Goal: Find specific page/section: Find specific page/section

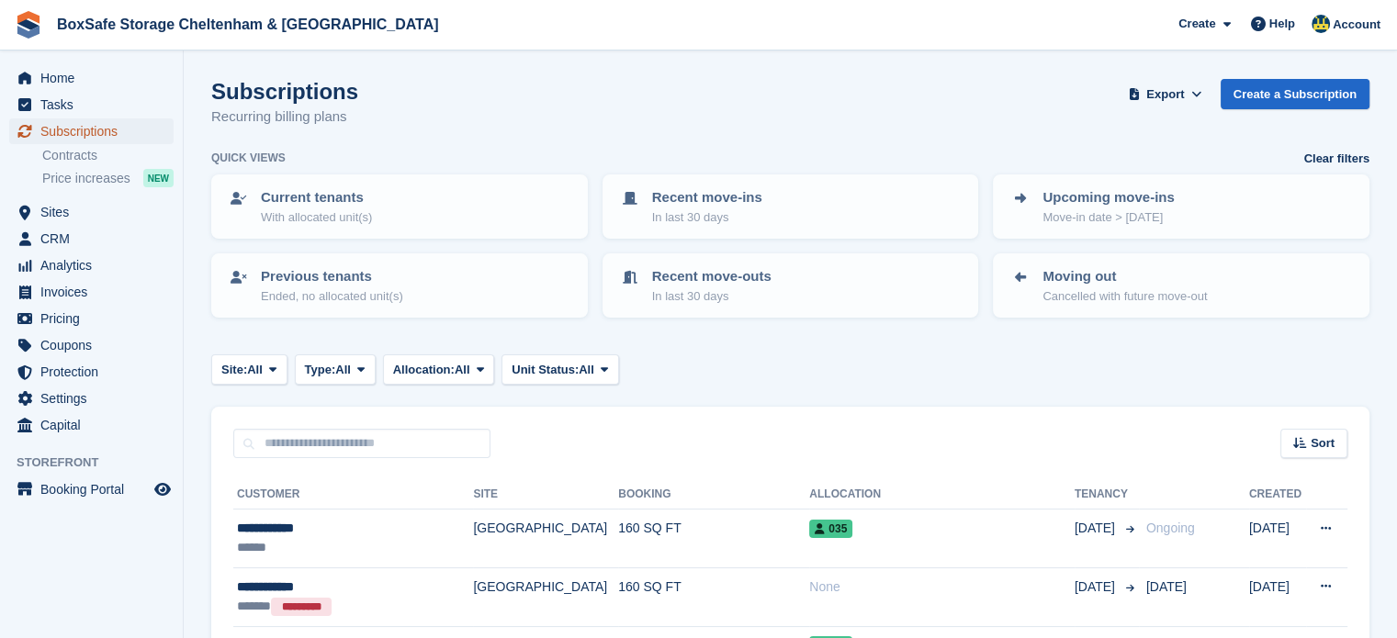
click at [112, 118] on span "Subscriptions" at bounding box center [95, 131] width 110 height 26
click at [102, 131] on span "Subscriptions" at bounding box center [95, 131] width 110 height 26
click at [70, 64] on div "Home Tasks Subscriptions Subscriptions Subscriptions Contracts Price increases …" at bounding box center [91, 248] width 183 height 381
click at [73, 80] on span "Home" at bounding box center [95, 78] width 110 height 26
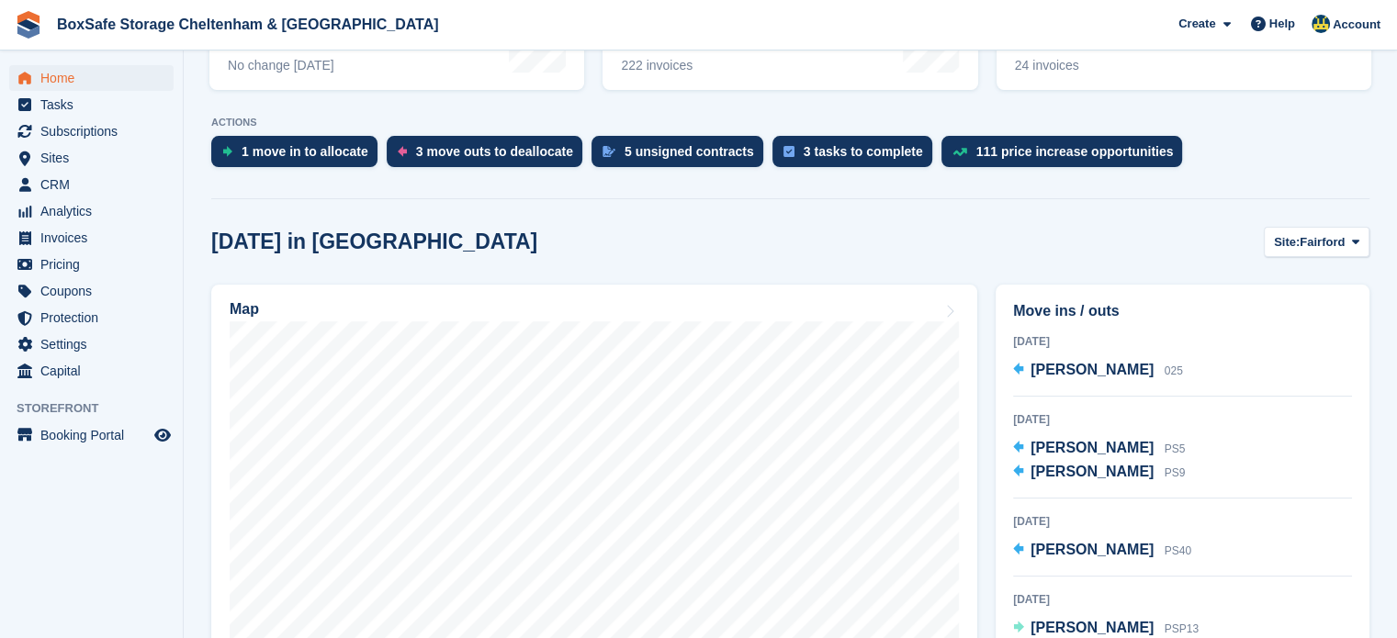
drag, startPoint x: 1399, startPoint y: 140, endPoint x: 1410, endPoint y: 245, distance: 106.1
click at [1396, 245] on html "BoxSafe Storage Cheltenham & Fairford Create Subscription Invoice Contact Deal …" at bounding box center [698, 0] width 1397 height 638
